Goal: Navigation & Orientation: Find specific page/section

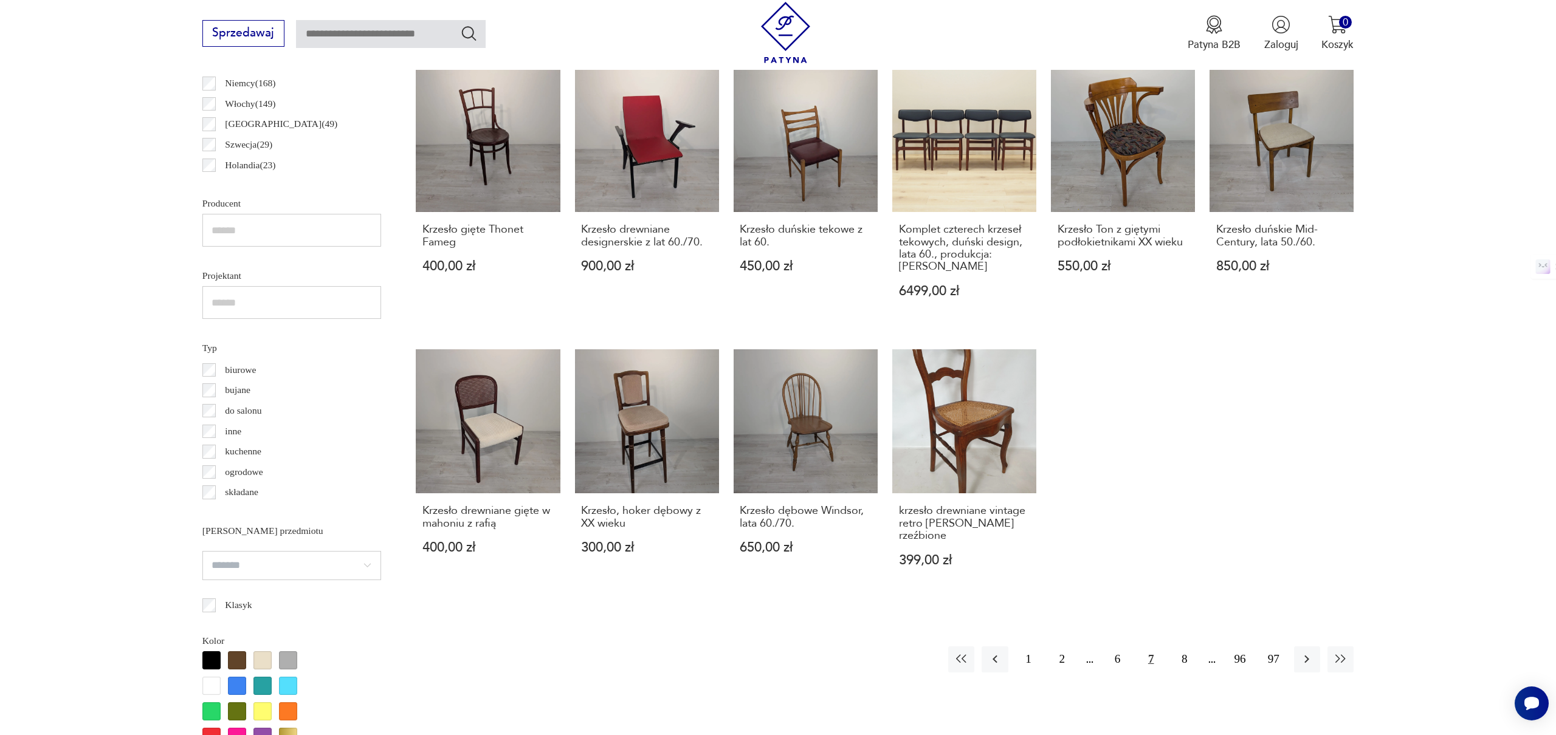
scroll to position [906, 0]
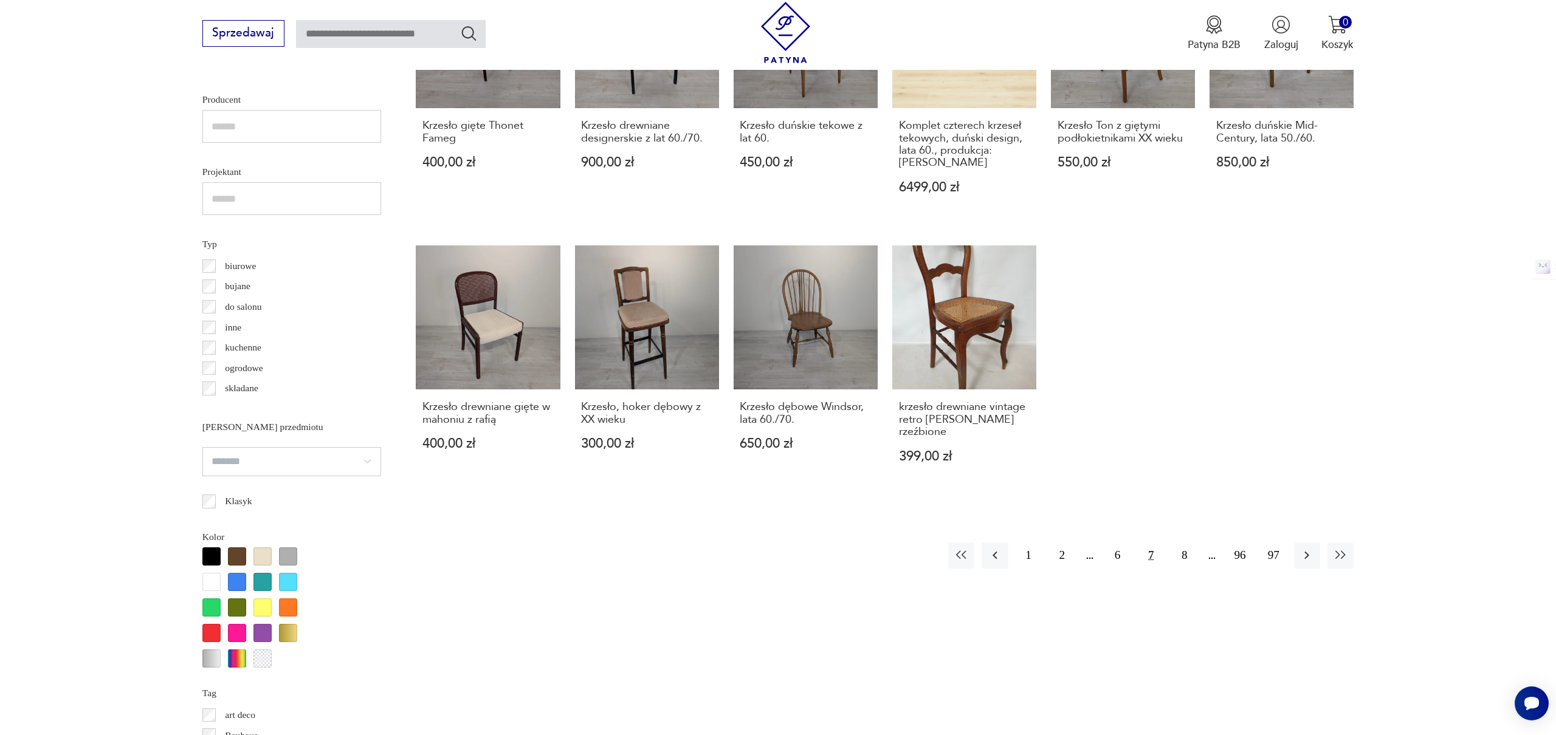
drag, startPoint x: 1068, startPoint y: 532, endPoint x: 1154, endPoint y: 549, distance: 87.8
click at [1068, 543] on button "2" at bounding box center [1062, 556] width 26 height 26
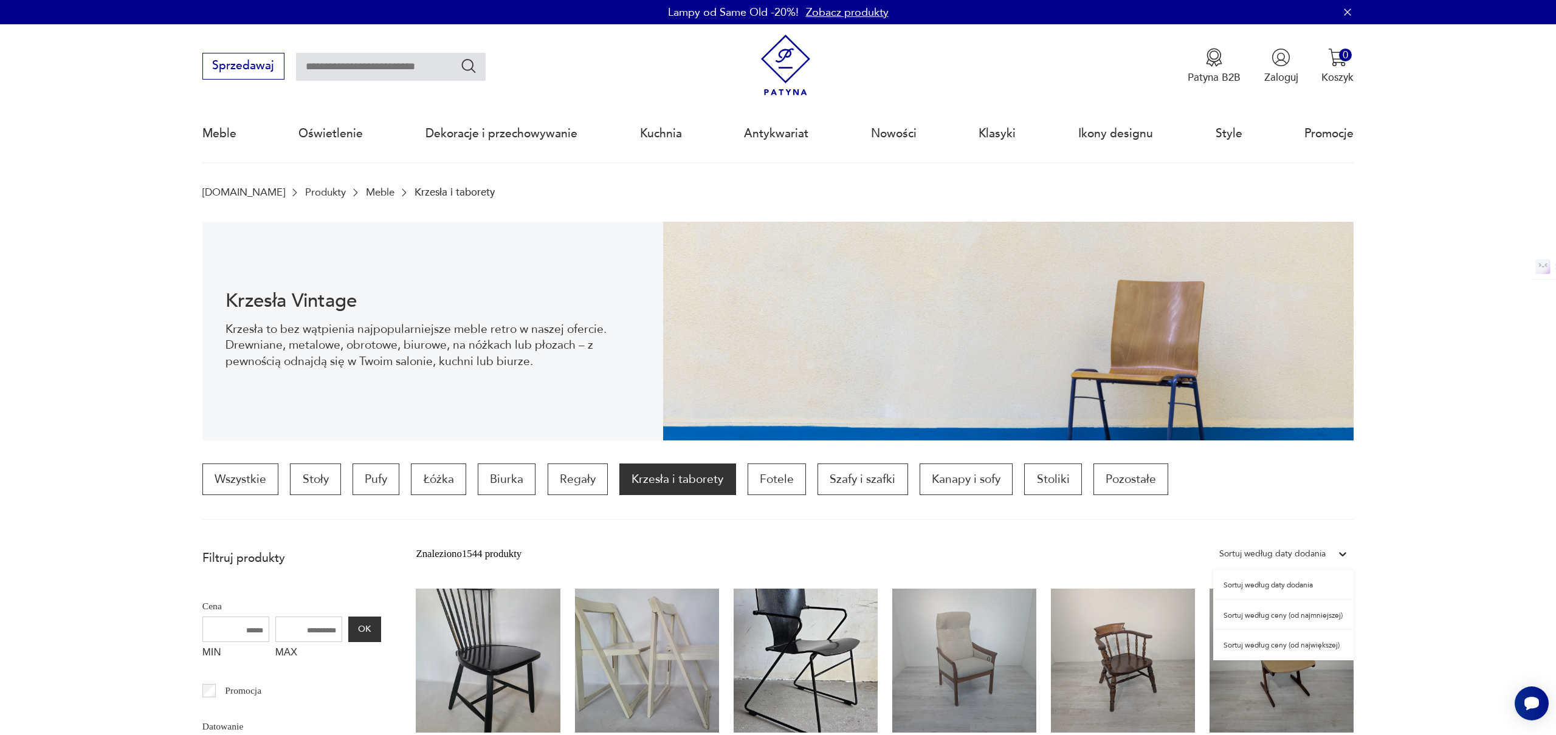
click at [1252, 554] on div "Sortuj według daty dodania" at bounding box center [1272, 554] width 106 height 16
click at [1282, 620] on div "Sortuj według ceny (od najmniejszej)" at bounding box center [1283, 615] width 140 height 30
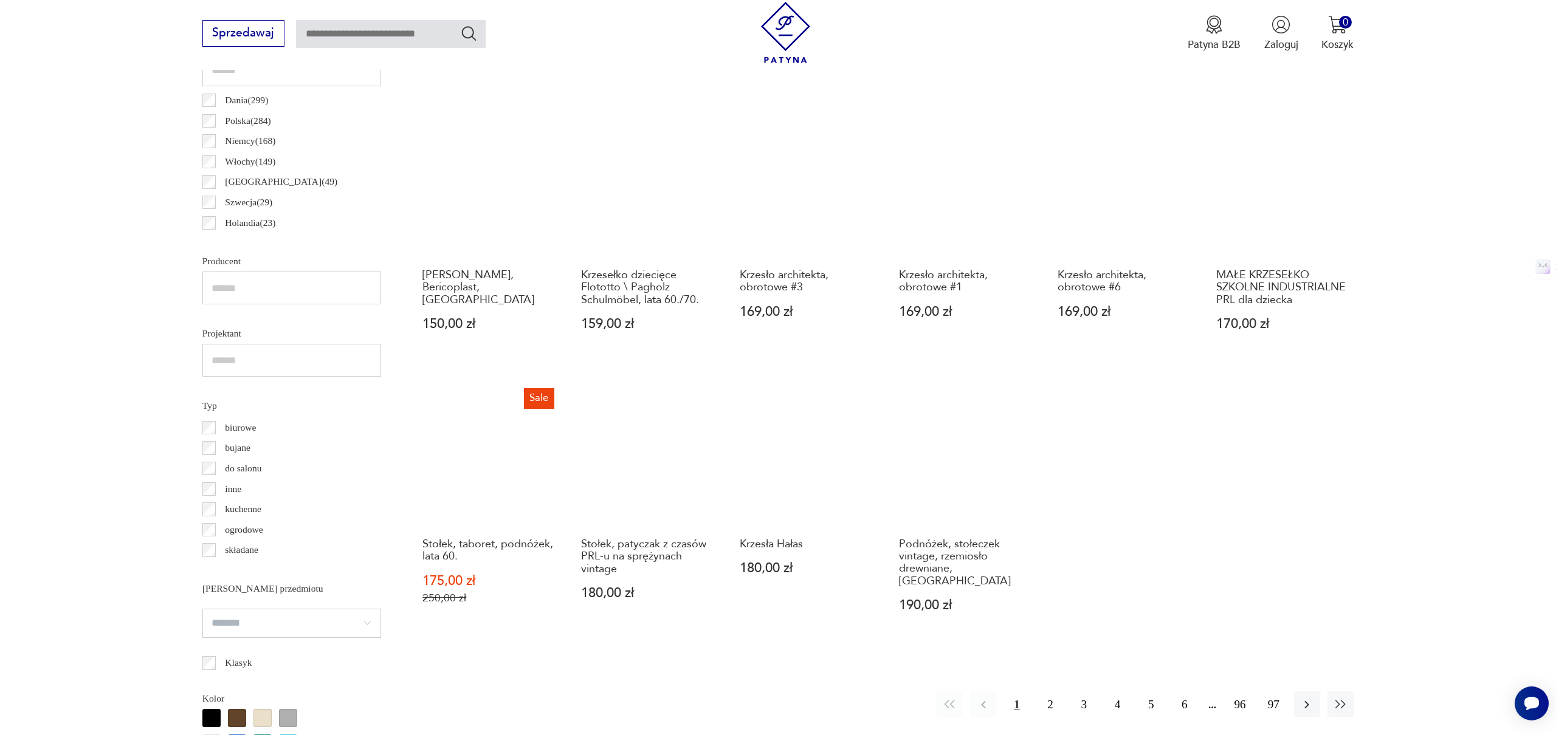
scroll to position [800, 0]
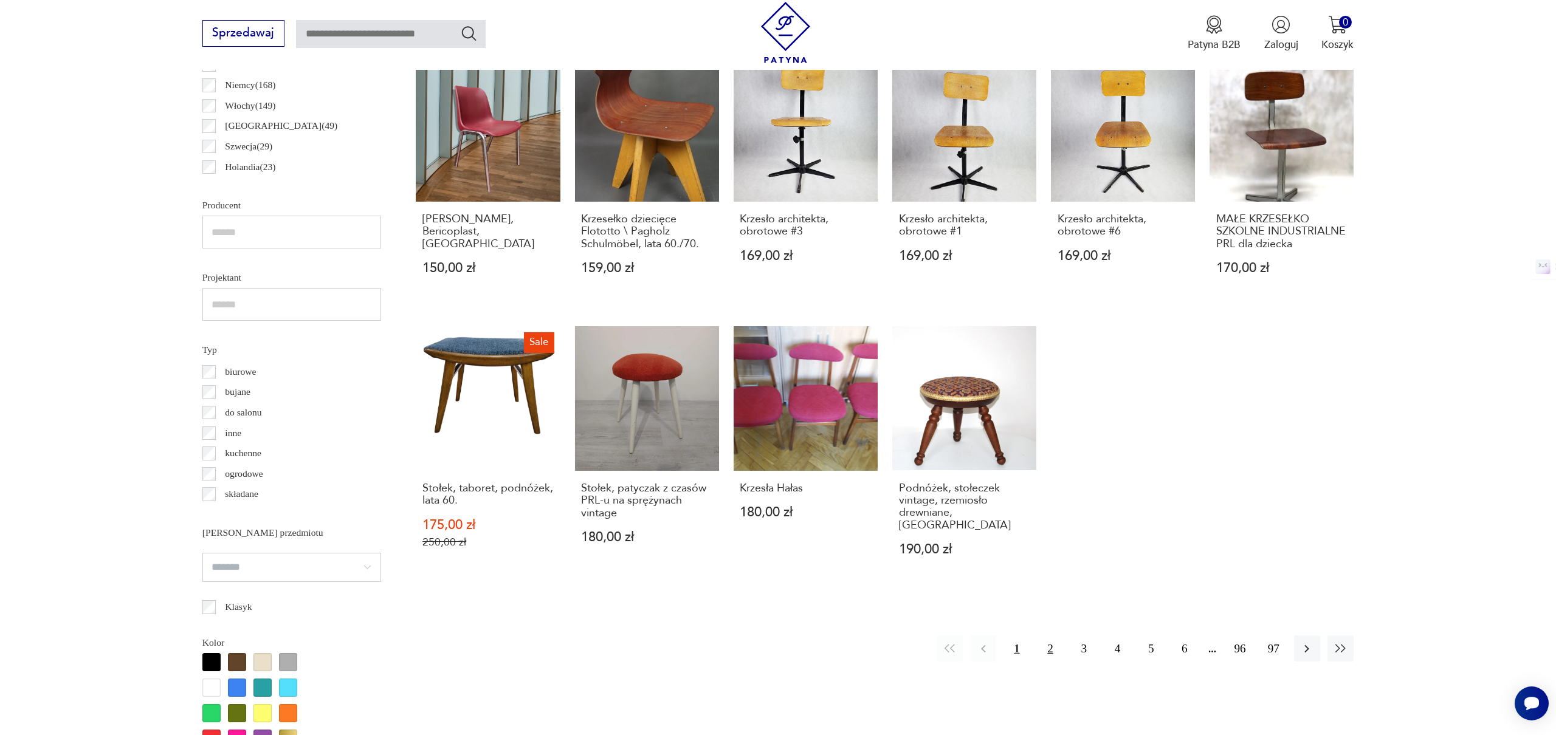
click at [1055, 639] on button "2" at bounding box center [1050, 649] width 26 height 26
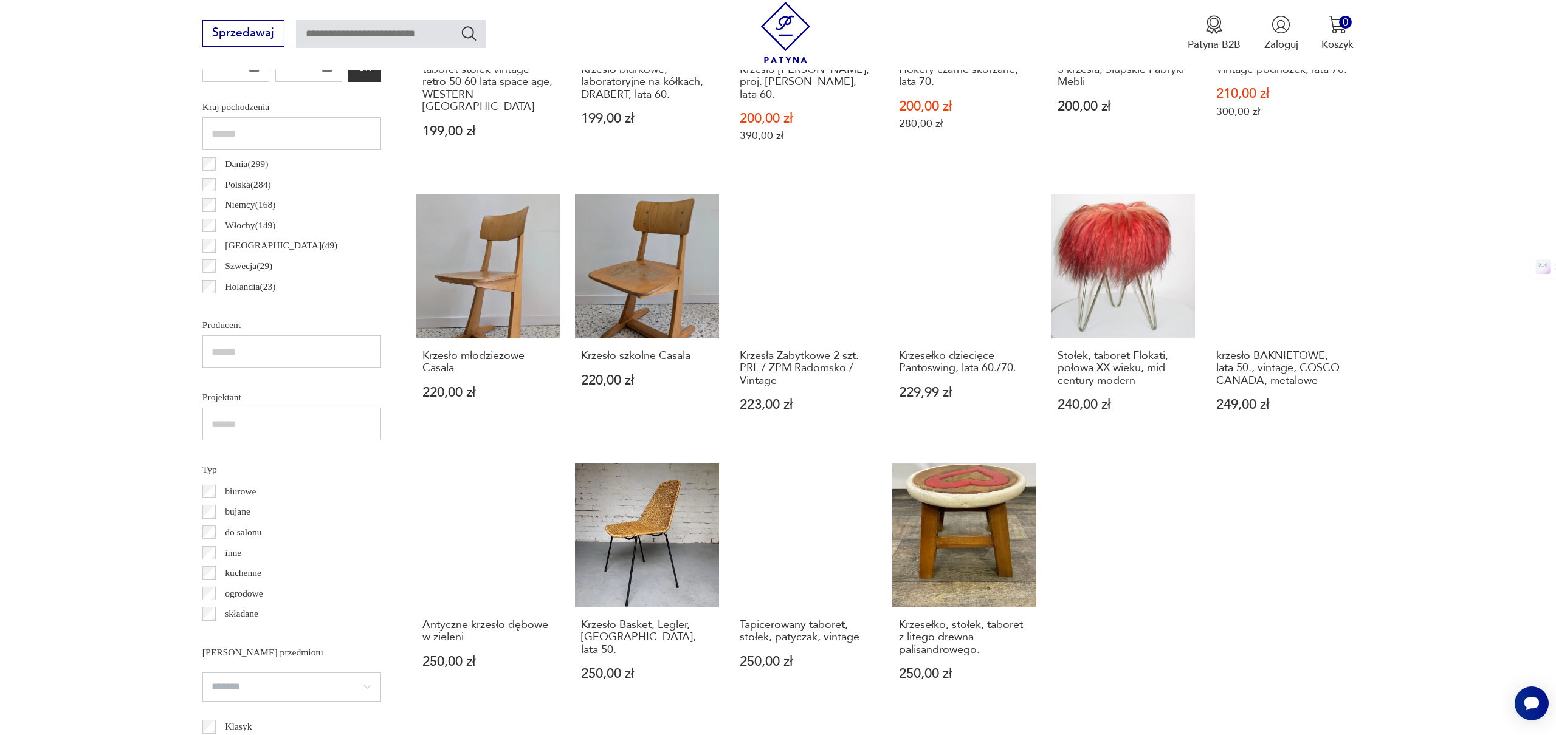
scroll to position [842, 0]
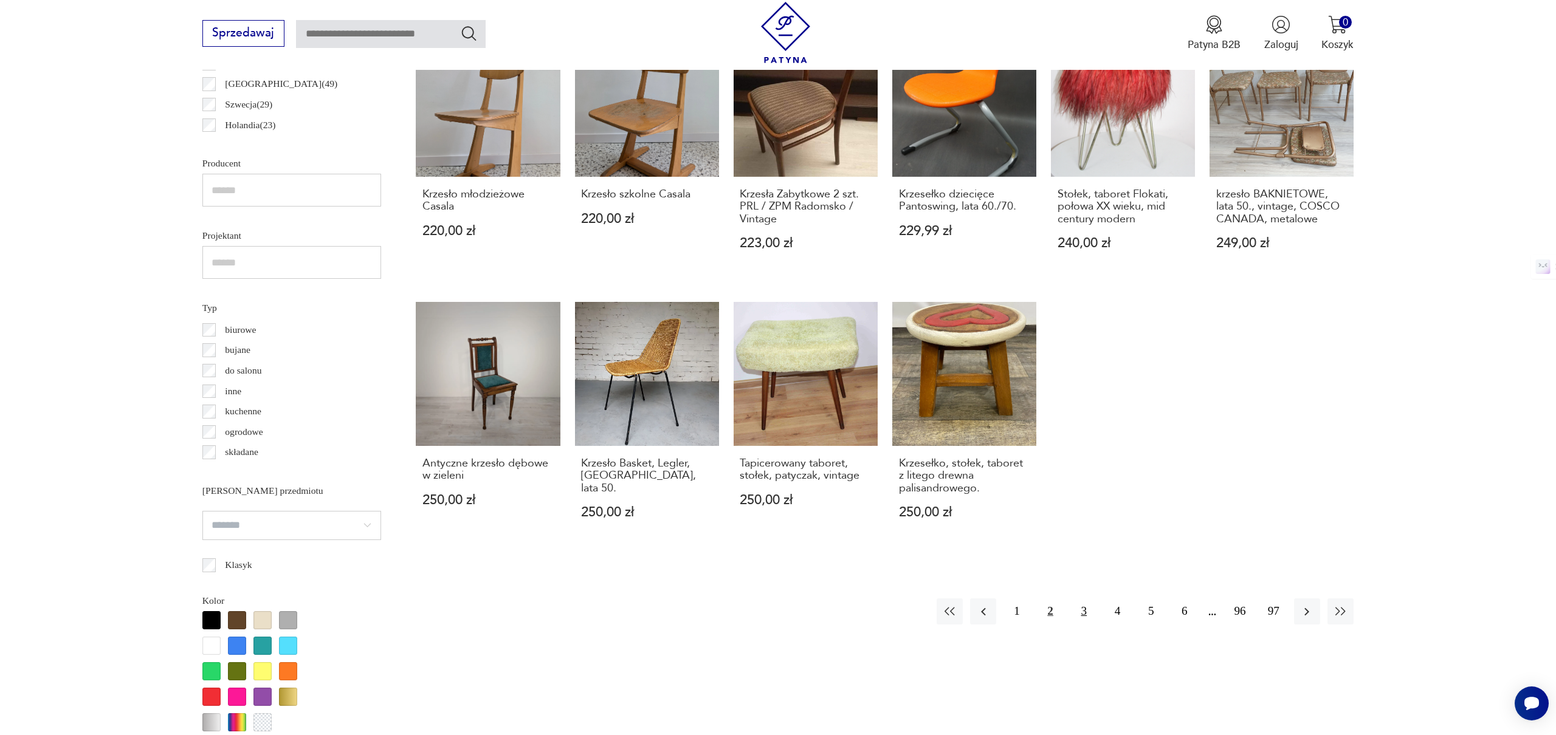
click at [1084, 604] on button "3" at bounding box center [1084, 612] width 26 height 26
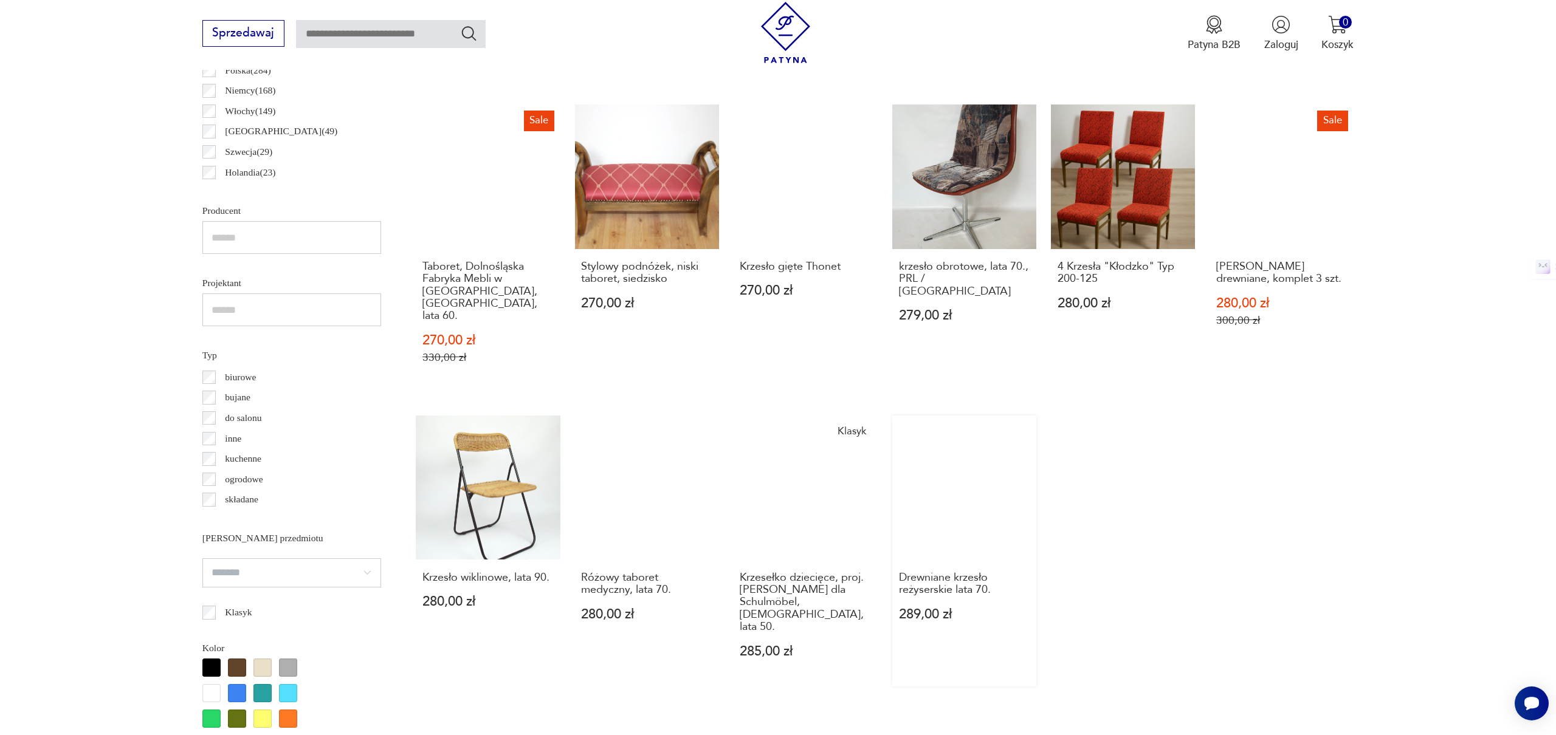
scroll to position [854, 0]
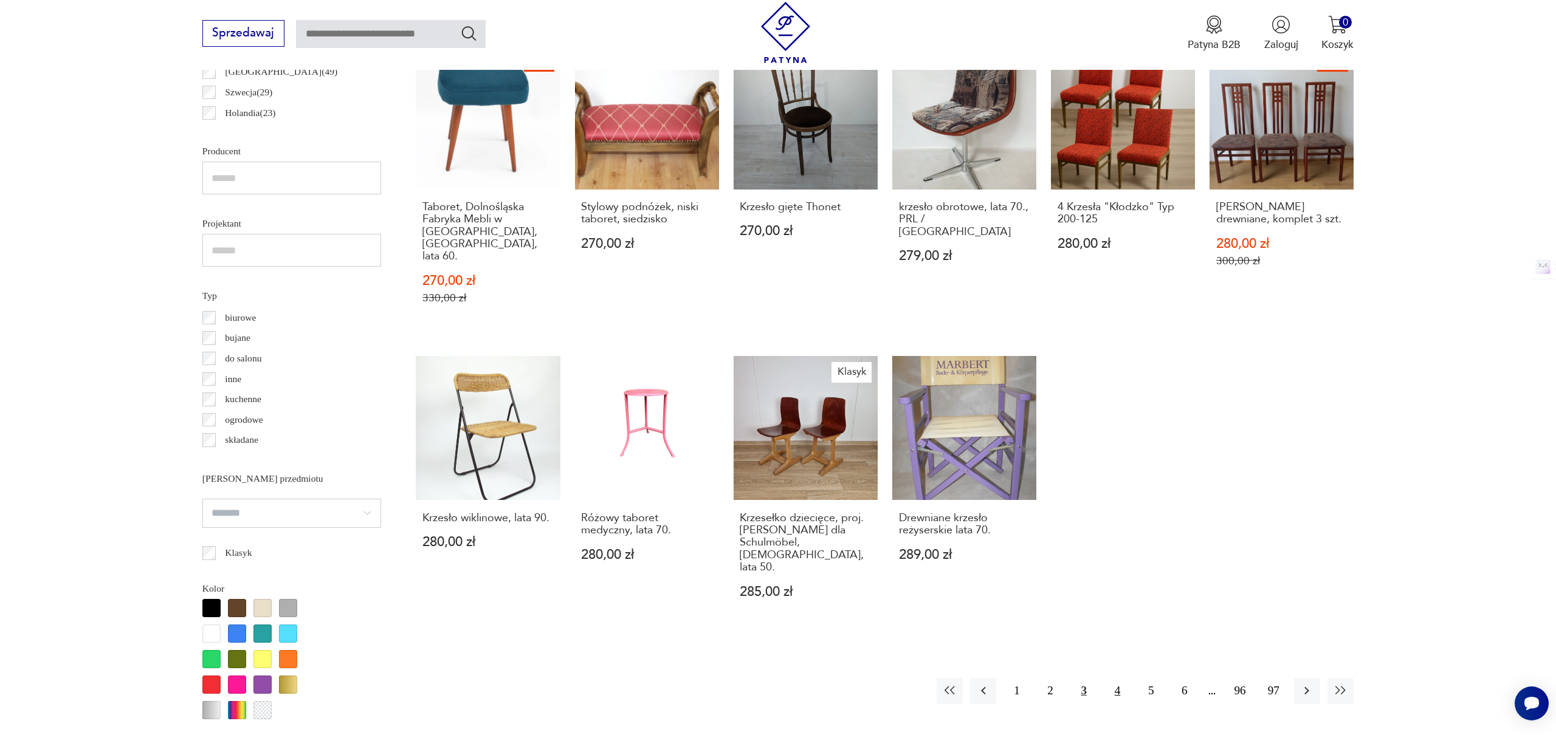
click at [1120, 678] on button "4" at bounding box center [1117, 691] width 26 height 26
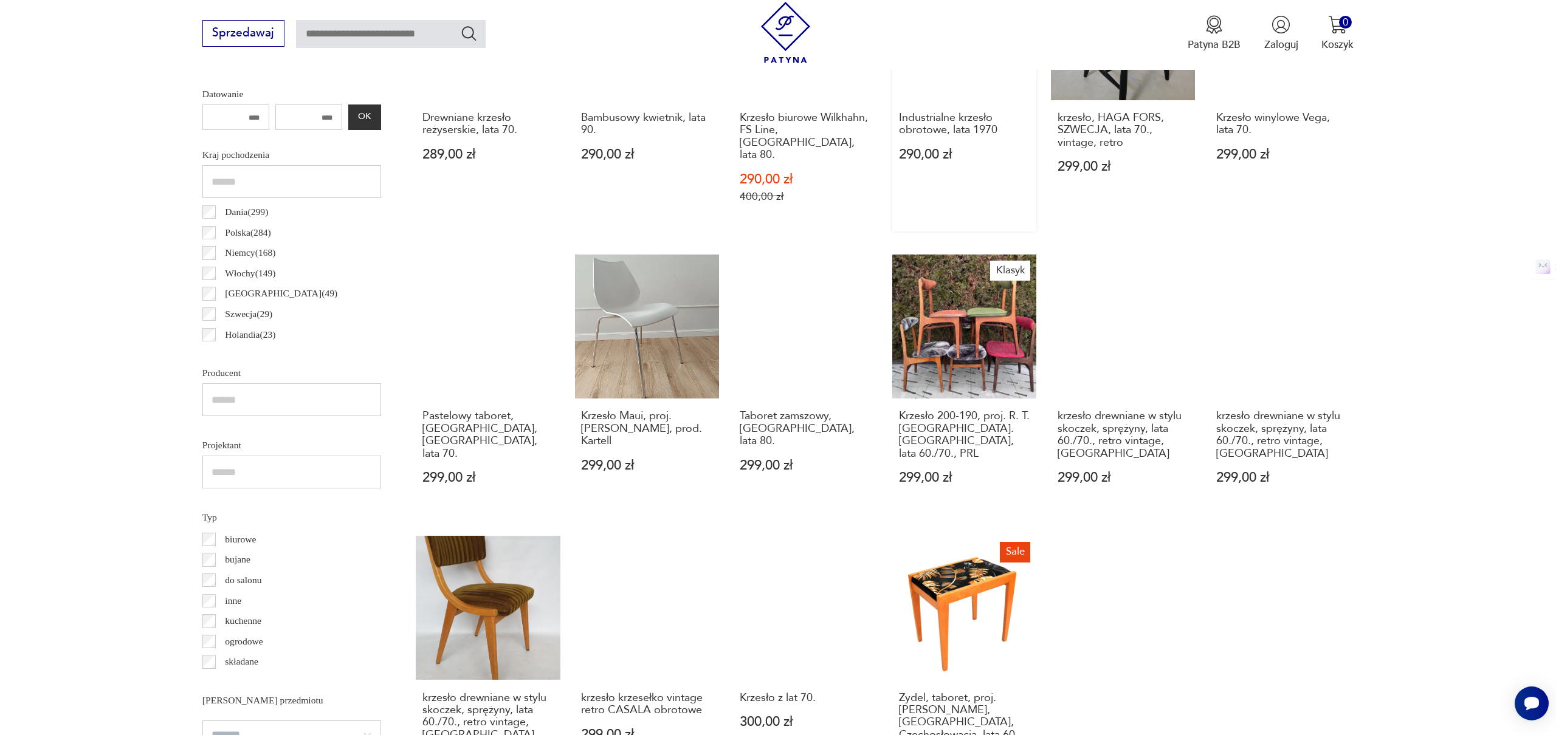
scroll to position [648, 0]
